Goal: Find specific page/section: Find specific page/section

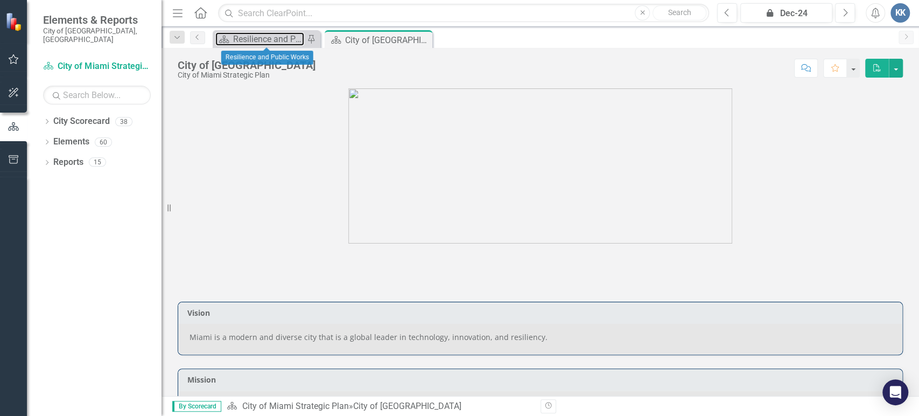
drag, startPoint x: 255, startPoint y: 38, endPoint x: 149, endPoint y: 94, distance: 120.4
click at [255, 38] on div "Resilience and Public Works" at bounding box center [268, 38] width 71 height 13
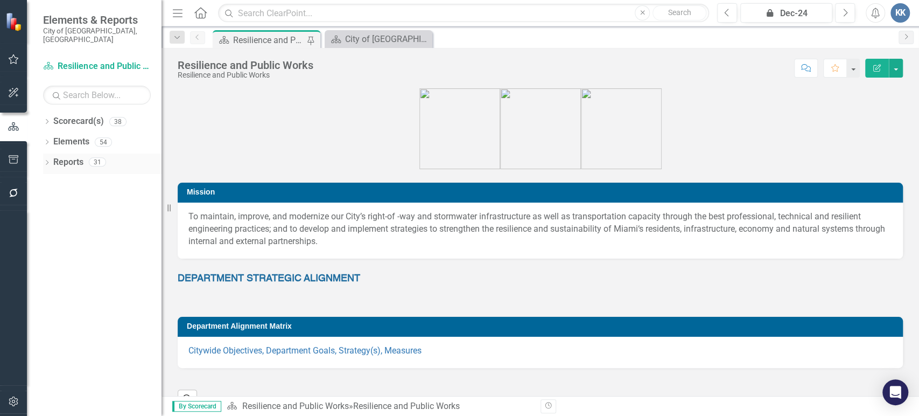
click at [47, 159] on div "Dropdown" at bounding box center [47, 163] width 8 height 9
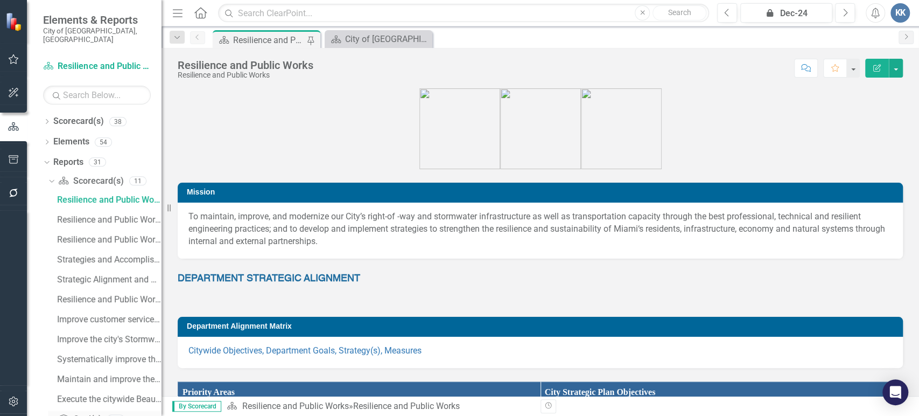
scroll to position [82, 0]
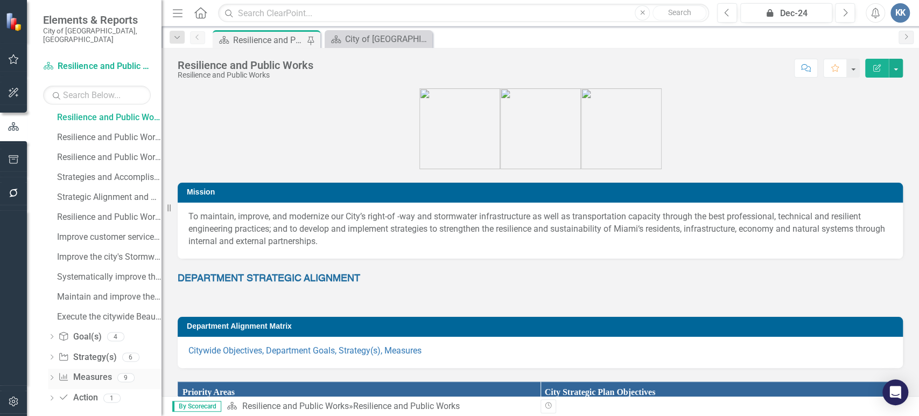
click at [78, 371] on link "Measure Measures" at bounding box center [84, 377] width 53 height 12
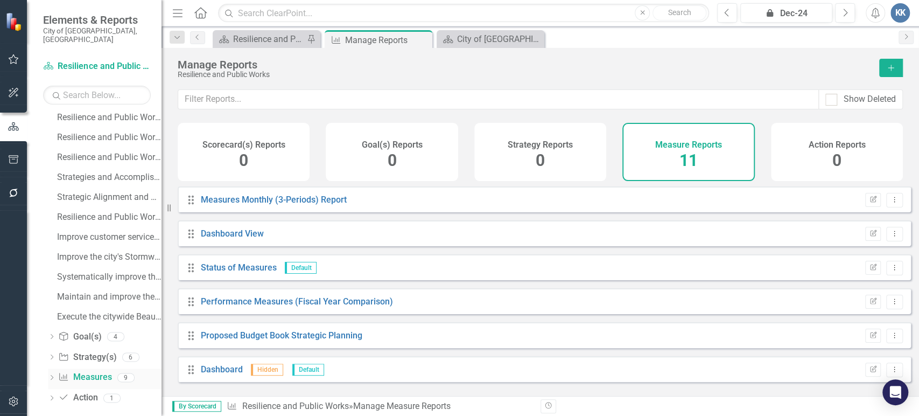
click at [51, 368] on div "Dropdown Measure Measures 9" at bounding box center [105, 378] width 114 height 20
click at [53, 375] on icon "Dropdown" at bounding box center [52, 378] width 8 height 6
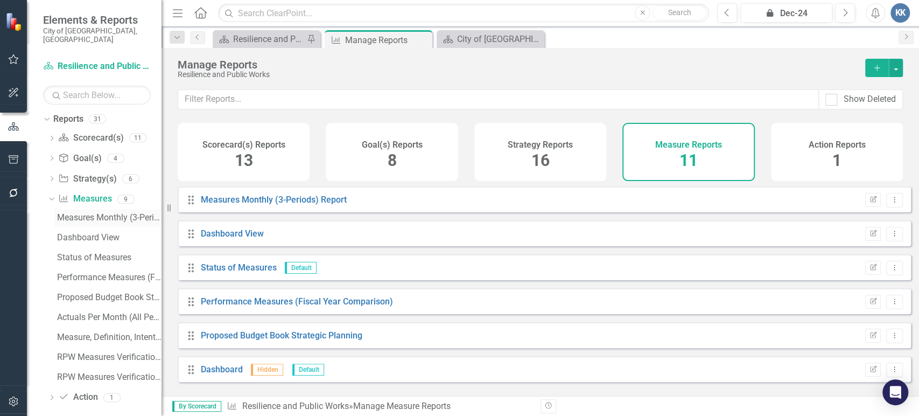
click at [122, 213] on div "Measures Monthly (3-Periods) Report" at bounding box center [109, 218] width 104 height 10
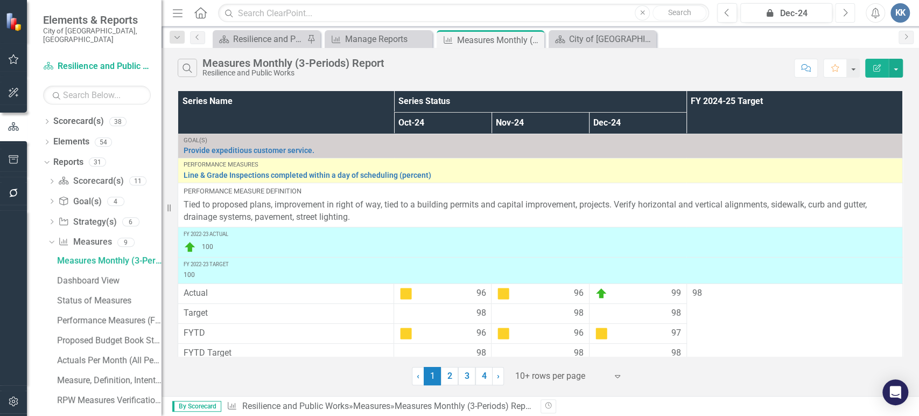
click at [847, 9] on icon "Next" at bounding box center [845, 13] width 6 height 10
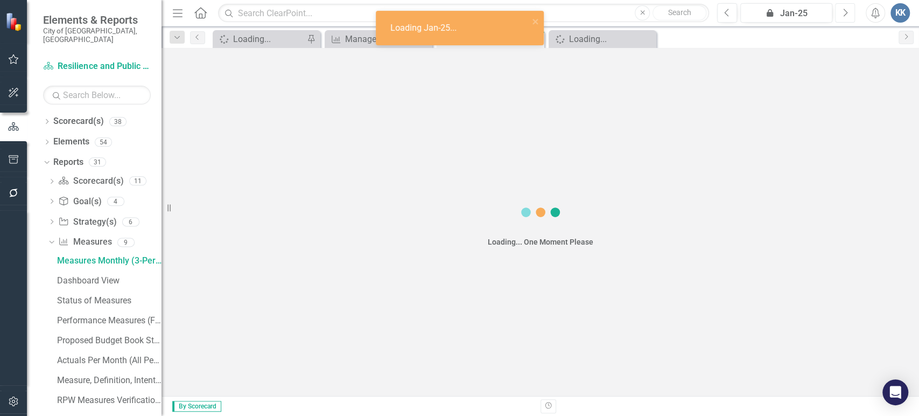
click at [847, 9] on icon "Next" at bounding box center [845, 13] width 6 height 10
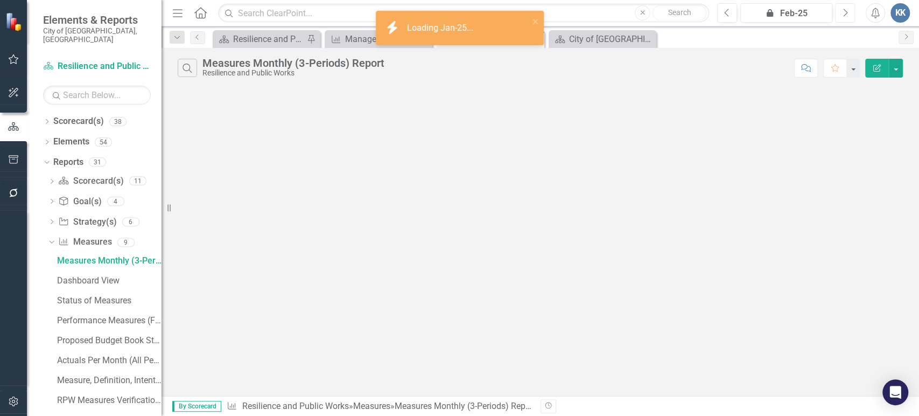
click at [847, 9] on icon "Next" at bounding box center [845, 13] width 6 height 10
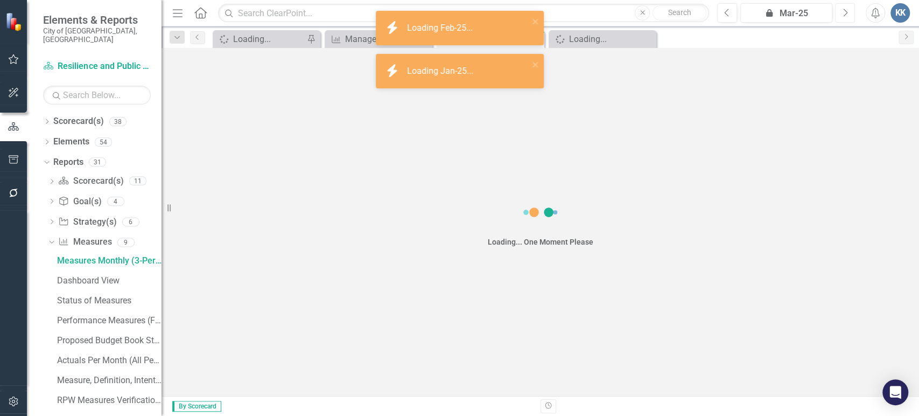
click at [847, 9] on icon "Next" at bounding box center [845, 13] width 6 height 10
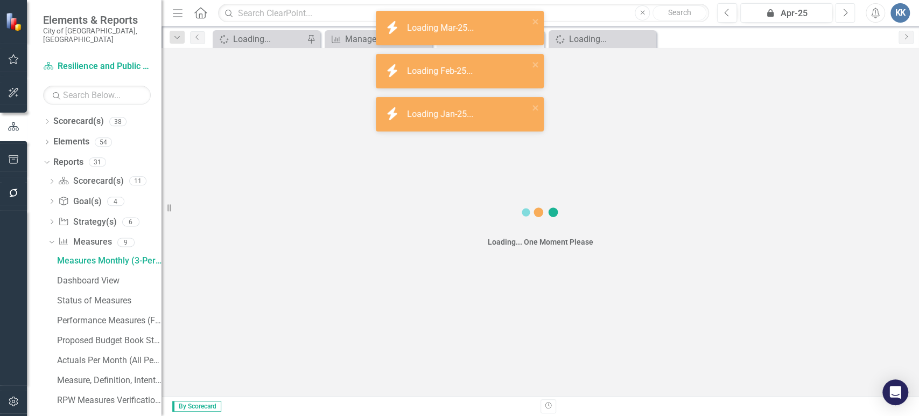
click at [847, 9] on icon "Next" at bounding box center [845, 13] width 6 height 10
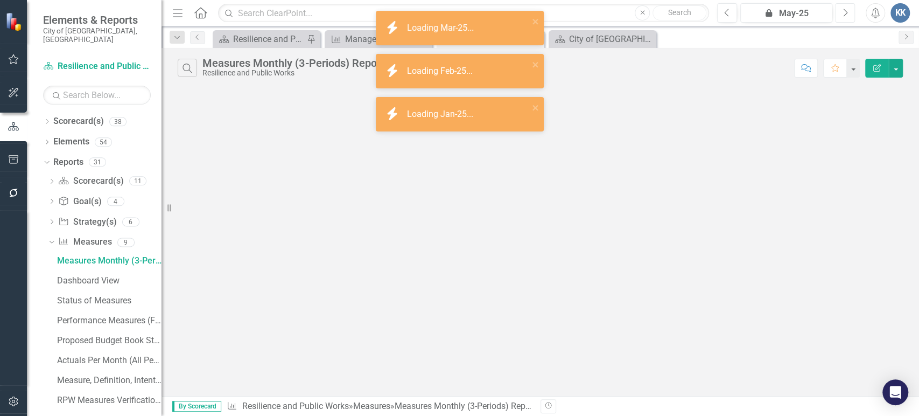
click at [847, 9] on icon "Next" at bounding box center [845, 13] width 6 height 10
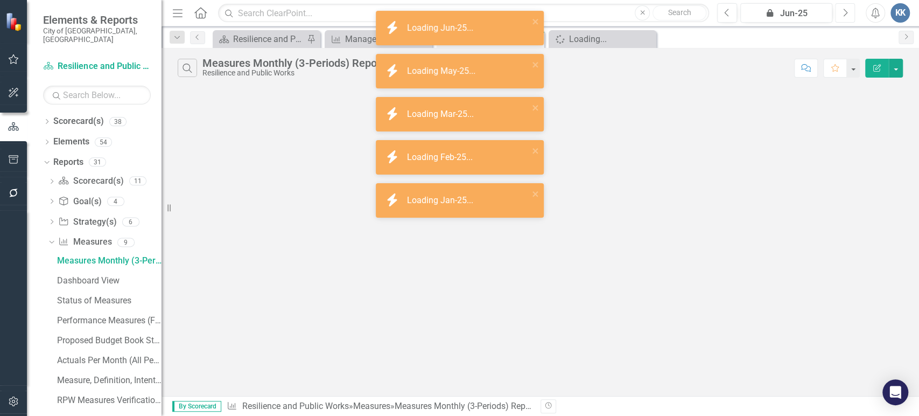
click at [847, 9] on icon "Next" at bounding box center [845, 13] width 6 height 10
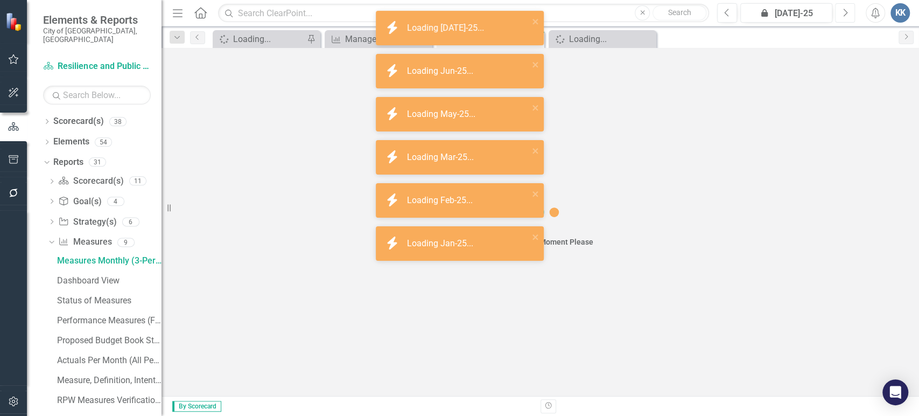
click at [847, 9] on icon "Next" at bounding box center [845, 13] width 6 height 10
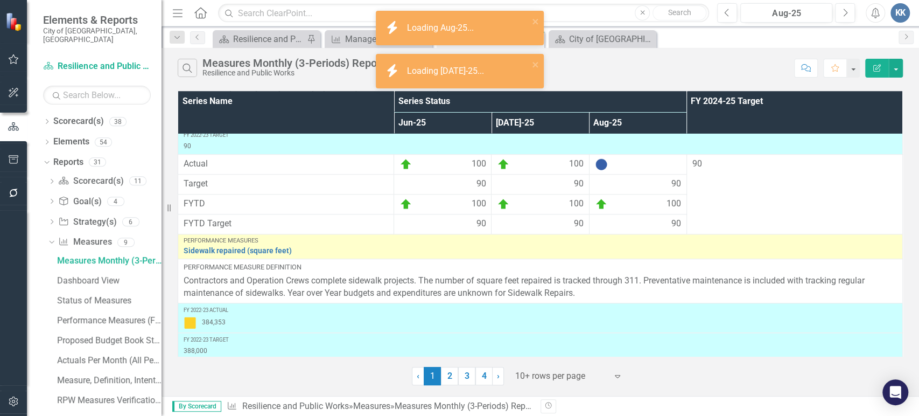
scroll to position [598, 0]
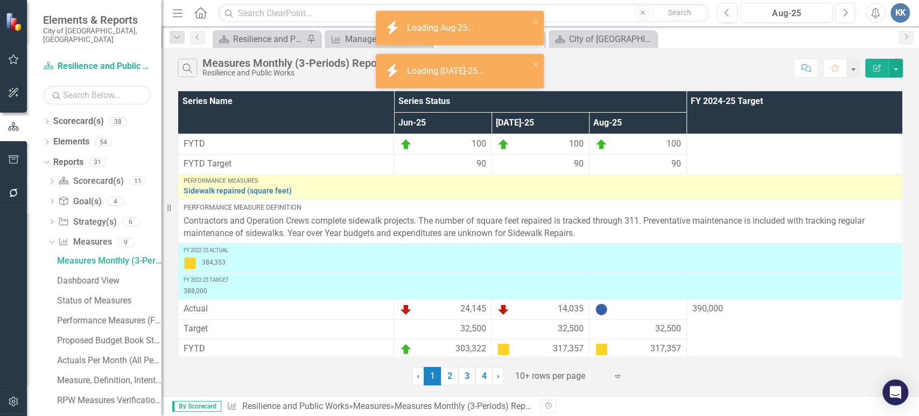
click at [540, 365] on div "‹ Previous 1 (current) 2 3 4 › Next 10+ rows per page Expand" at bounding box center [540, 372] width 725 height 26
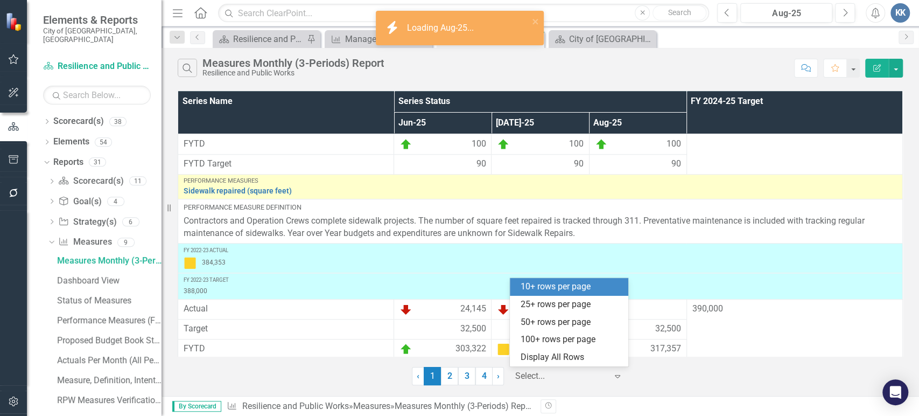
click at [549, 373] on div at bounding box center [561, 376] width 92 height 15
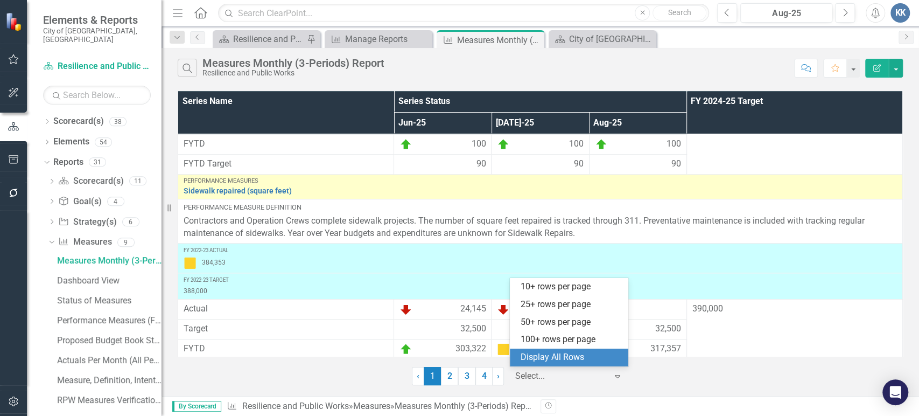
click at [547, 352] on div "Display All Rows" at bounding box center [571, 357] width 101 height 12
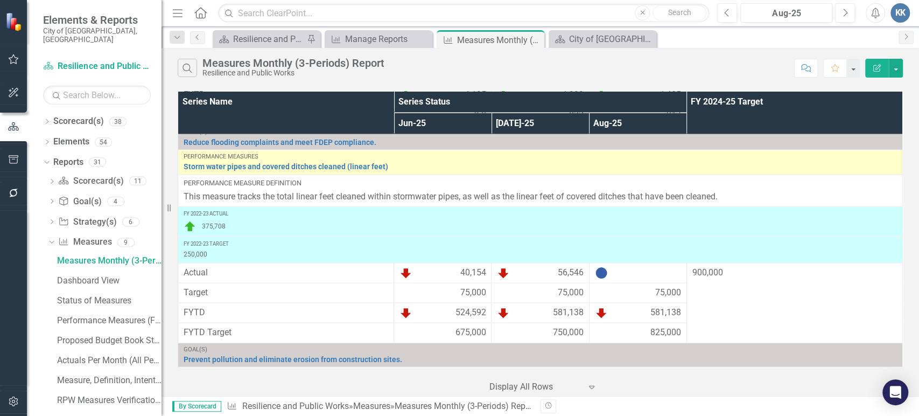
scroll to position [1446, 0]
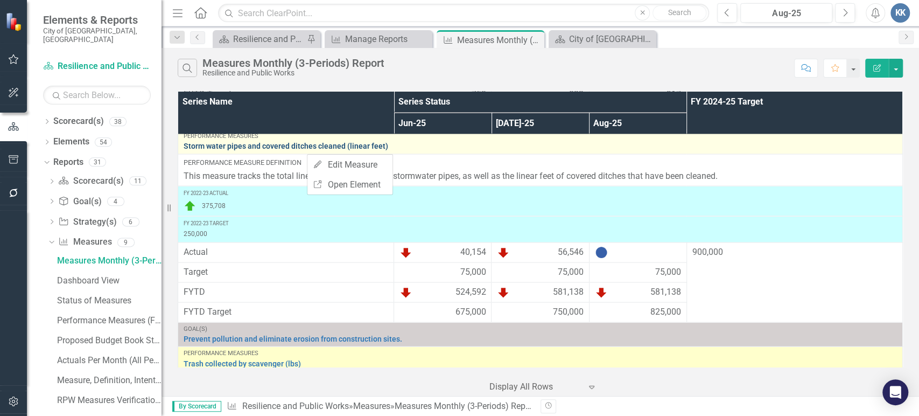
click at [233, 150] on link "Storm water pipes and covered ditches cleaned (linear feet)" at bounding box center [540, 146] width 713 height 8
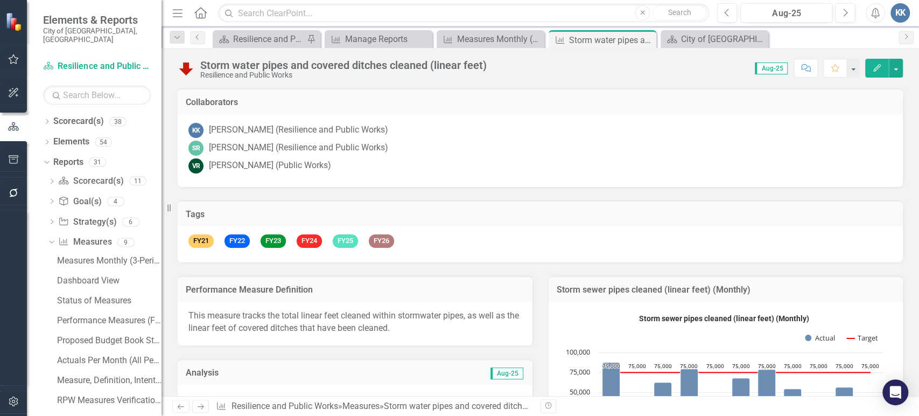
click at [262, 65] on div "Storm water pipes and covered ditches cleaned (linear feet)" at bounding box center [343, 65] width 286 height 12
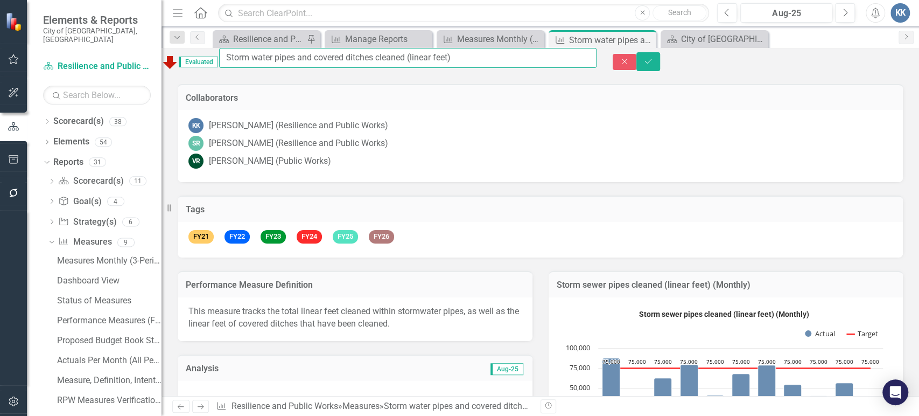
click at [262, 65] on input "Storm water pipes and covered ditches cleaned (linear feet)" at bounding box center [407, 58] width 377 height 20
drag, startPoint x: 486, startPoint y: 67, endPoint x: 166, endPoint y: 70, distance: 319.8
click at [166, 70] on div "Elements & Reports City of [GEOGRAPHIC_DATA], [GEOGRAPHIC_DATA] Scorecard(s) Re…" at bounding box center [459, 208] width 919 height 416
click at [457, 122] on div "KK [PERSON_NAME] (Resilience and Public Works)" at bounding box center [540, 125] width 704 height 15
click at [636, 62] on button "Close" at bounding box center [625, 62] width 24 height 17
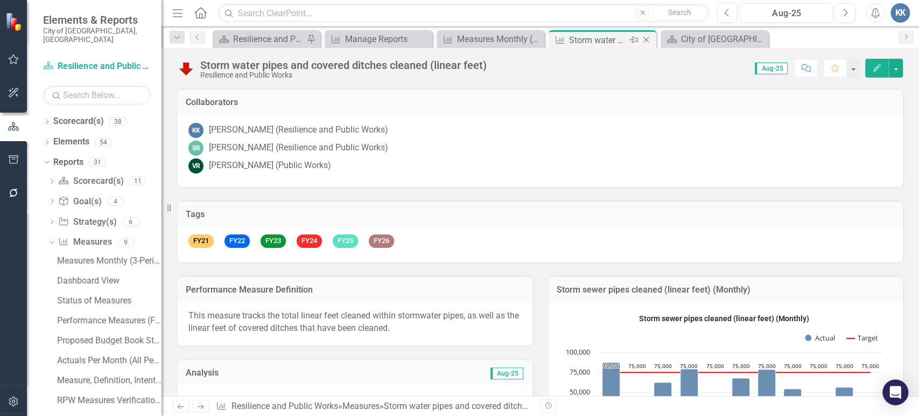
click at [647, 36] on icon "Close" at bounding box center [646, 40] width 11 height 9
